Goal: Find specific page/section

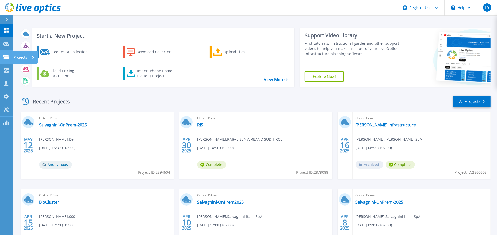
click at [7, 57] on icon at bounding box center [6, 57] width 6 height 4
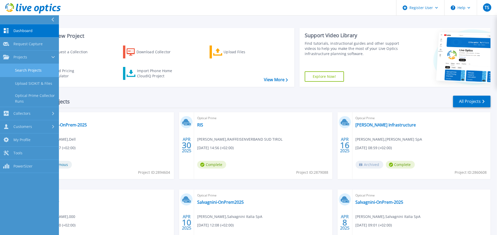
click at [26, 70] on link "Search Projects" at bounding box center [29, 70] width 59 height 13
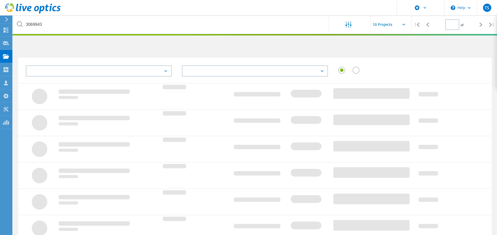
type input "1"
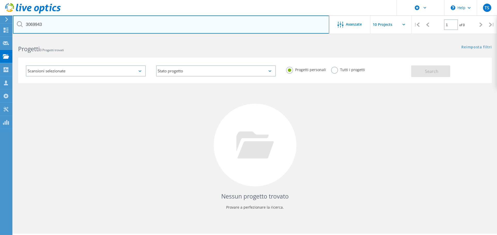
drag, startPoint x: 62, startPoint y: 19, endPoint x: 42, endPoint y: 25, distance: 20.7
click at [55, 22] on input "3069943" at bounding box center [171, 24] width 316 height 18
drag, startPoint x: 50, startPoint y: 22, endPoint x: 57, endPoint y: 28, distance: 9.2
click at [21, 25] on div "3069943" at bounding box center [171, 24] width 316 height 18
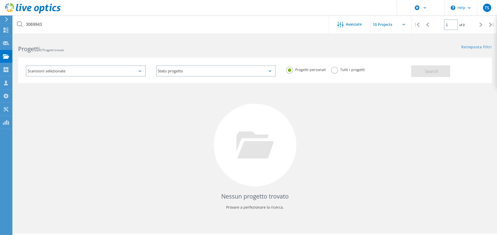
click at [346, 72] on label "Tutti i progetti" at bounding box center [348, 69] width 34 height 5
click at [0, 0] on input "Tutti i progetti" at bounding box center [0, 0] width 0 height 0
click at [442, 73] on button "Search" at bounding box center [430, 71] width 39 height 12
click at [96, 70] on div "Scansioni selezionate" at bounding box center [86, 70] width 120 height 11
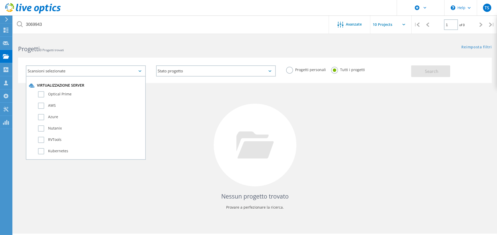
click at [368, 114] on div "Nessun progetto trovato Provare a perfezionare la ricerca." at bounding box center [254, 150] width 473 height 134
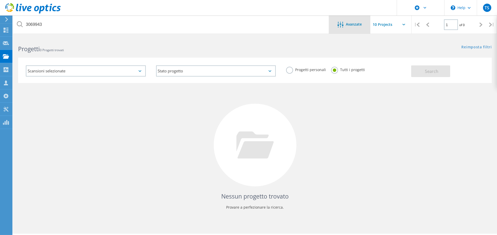
drag, startPoint x: 356, startPoint y: 23, endPoint x: 346, endPoint y: 24, distance: 9.6
click at [355, 23] on span "Avanzate" at bounding box center [354, 24] width 16 height 4
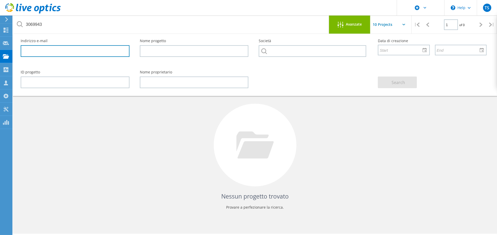
click at [77, 50] on input "text" at bounding box center [75, 51] width 109 height 12
paste input "[PERSON_NAME][EMAIL_ADDRESS][DOMAIN_NAME]"
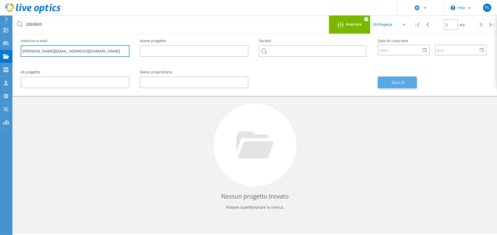
type input "[PERSON_NAME][EMAIL_ADDRESS][DOMAIN_NAME]"
click at [400, 83] on span "Search" at bounding box center [398, 83] width 13 height 6
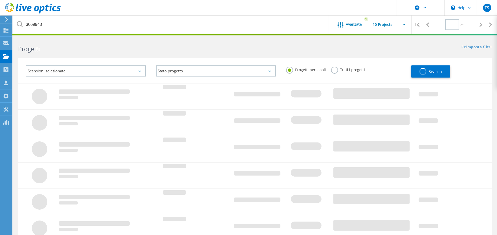
type input "1"
